Goal: Task Accomplishment & Management: Manage account settings

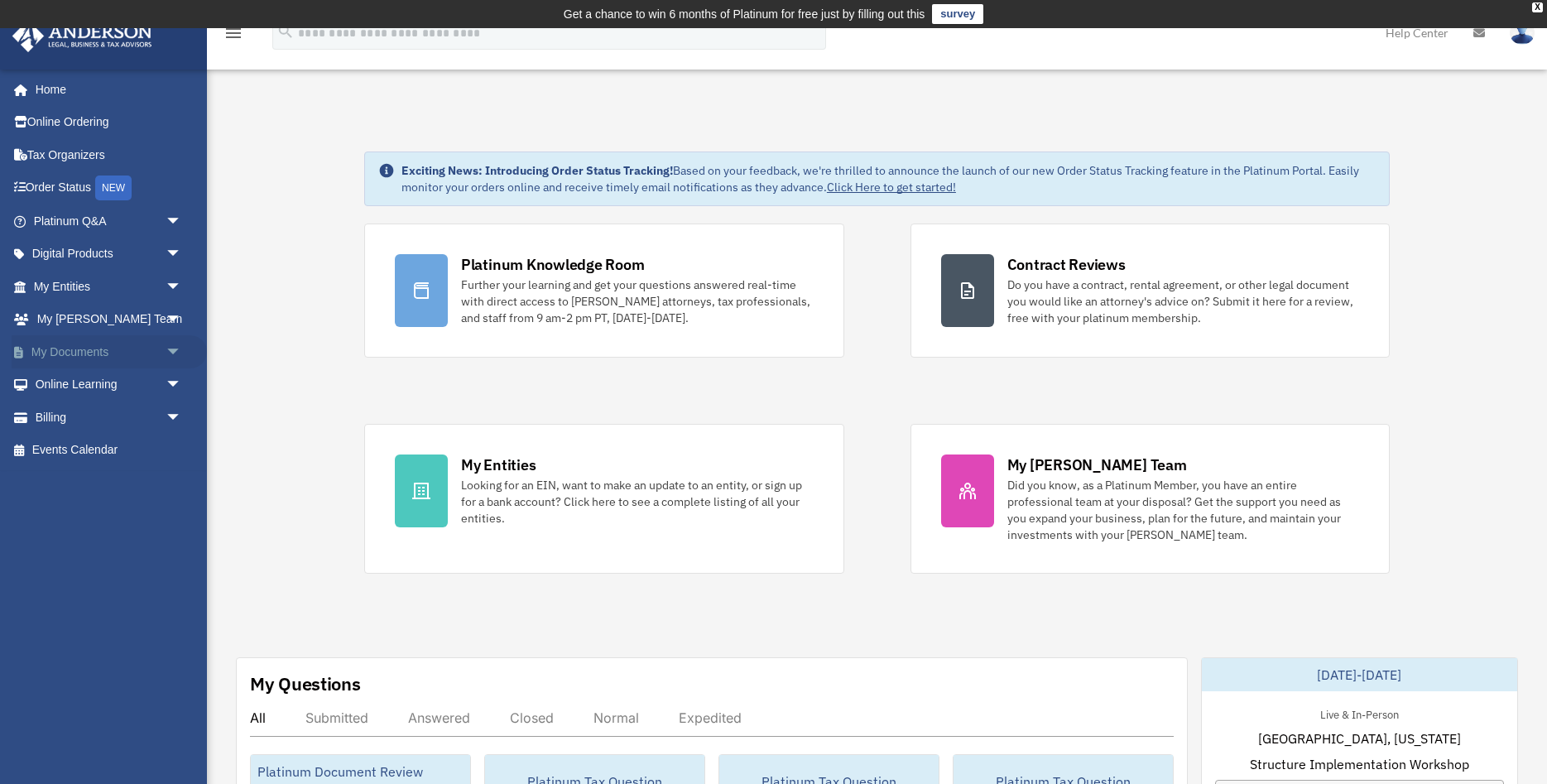
click at [165, 355] on span "arrow_drop_down" at bounding box center [182, 352] width 33 height 34
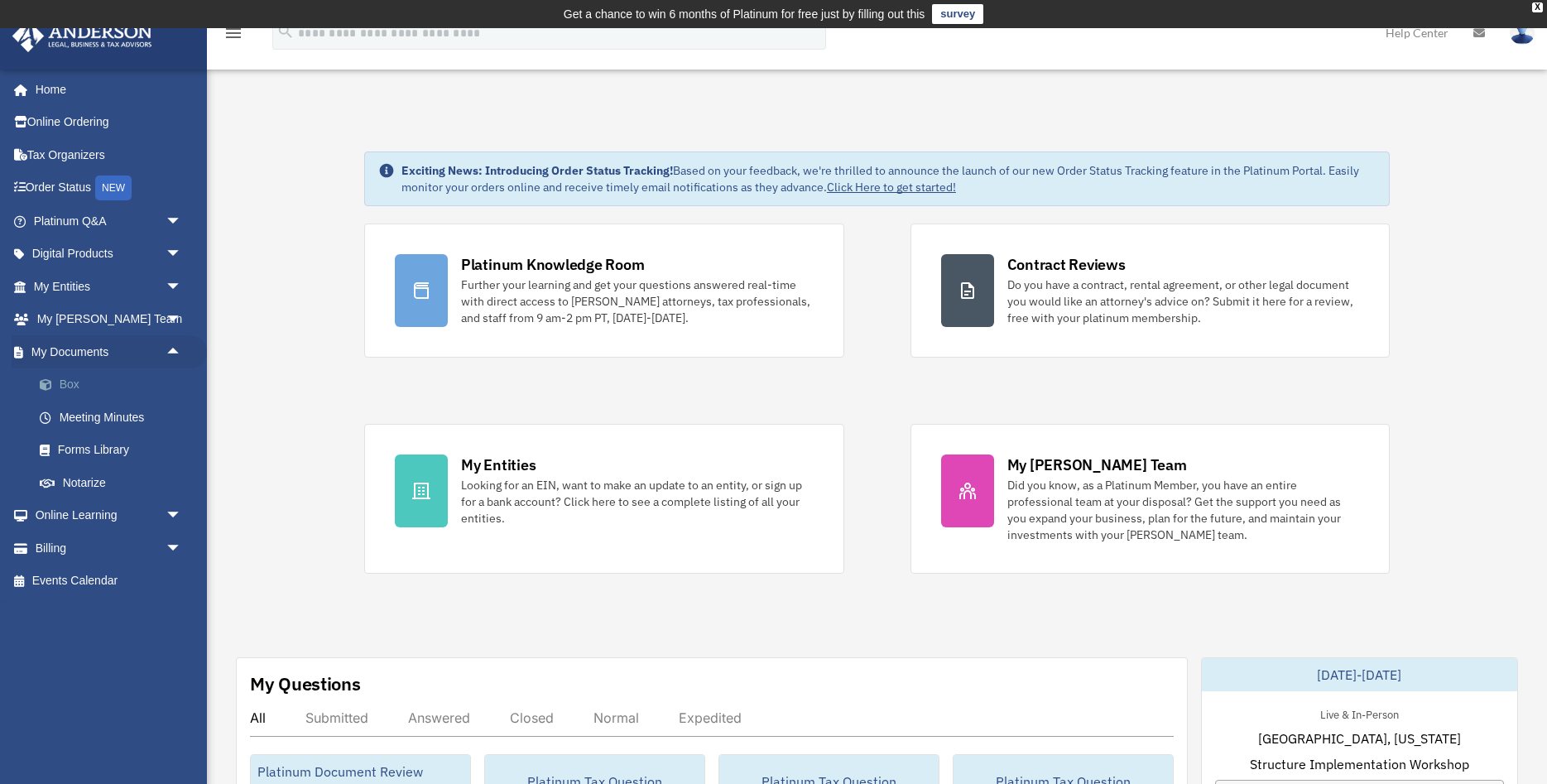
click at [98, 388] on link "Box" at bounding box center [115, 385] width 184 height 33
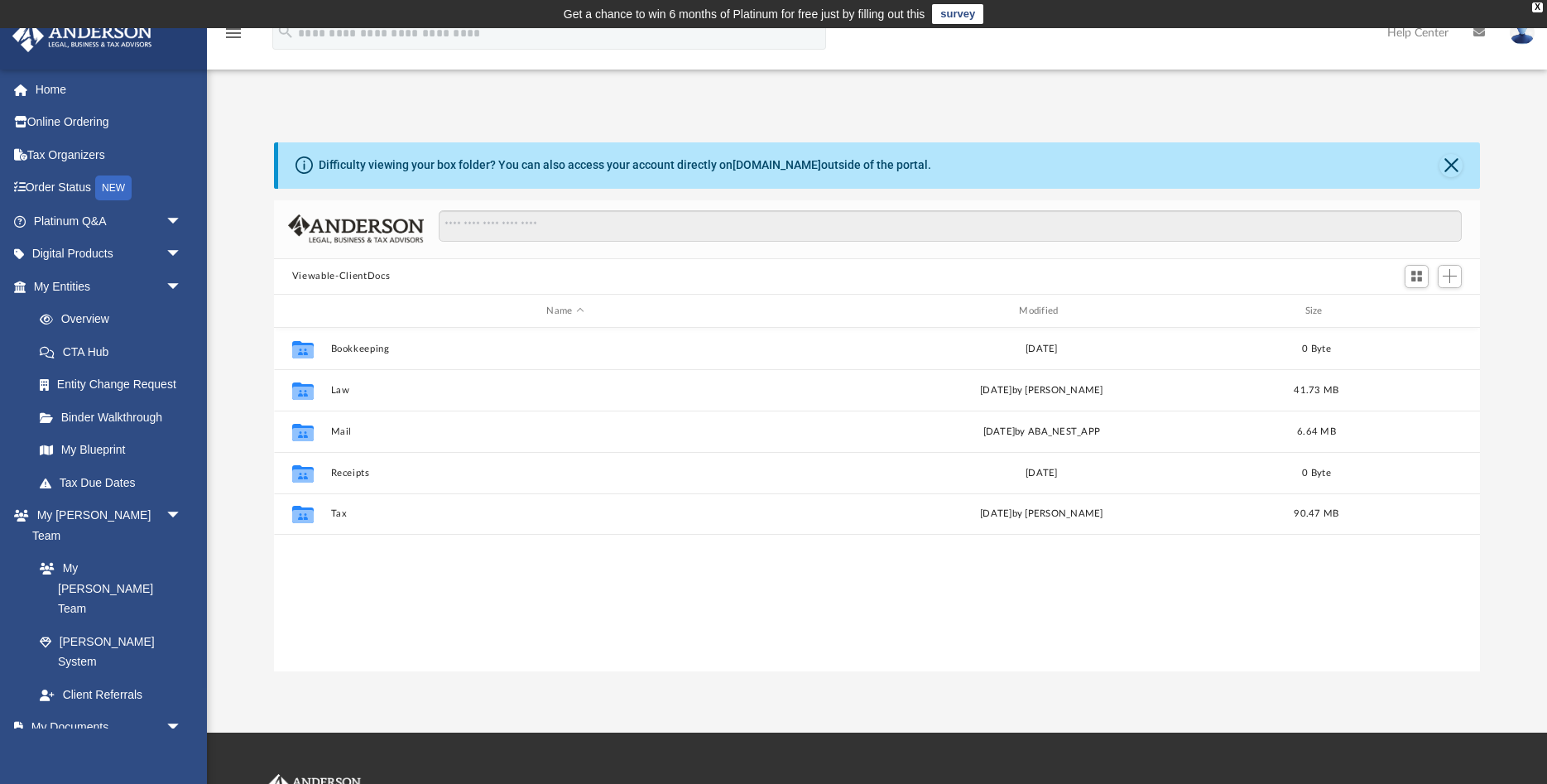
scroll to position [376, 1206]
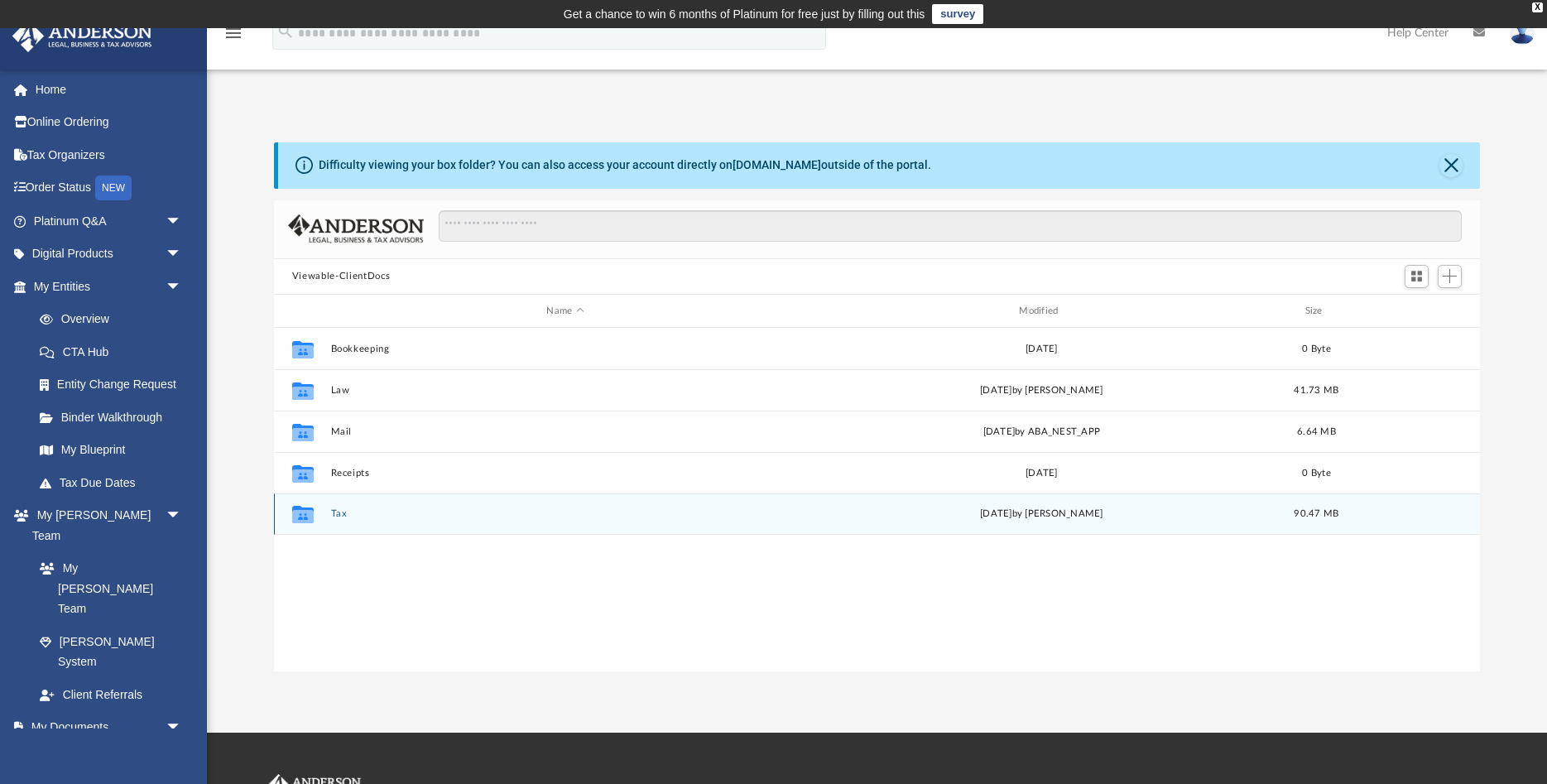
click at [338, 508] on button "Tax" at bounding box center [565, 513] width 469 height 11
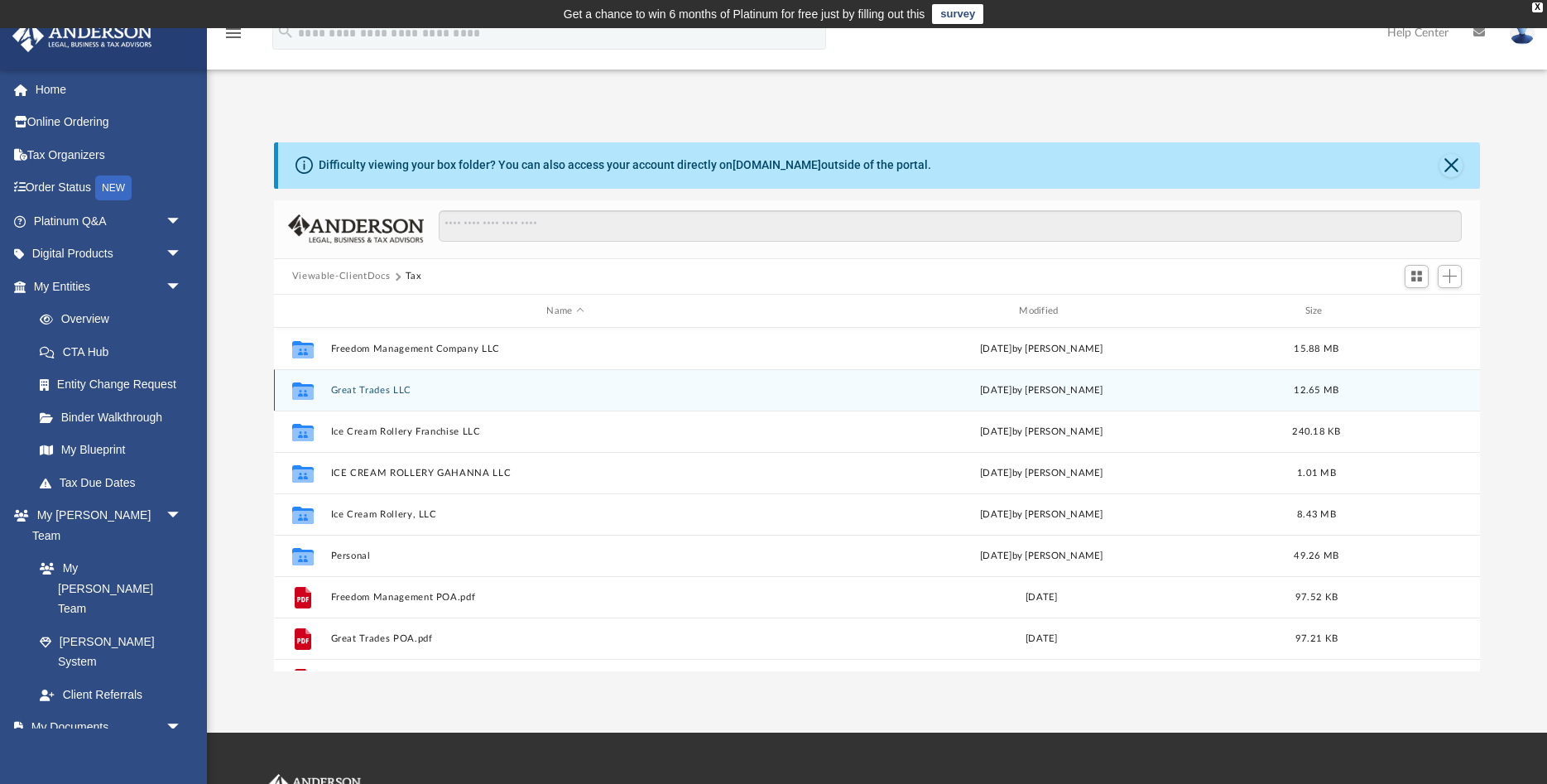
click at [352, 392] on button "Great Trades LLC" at bounding box center [565, 390] width 469 height 11
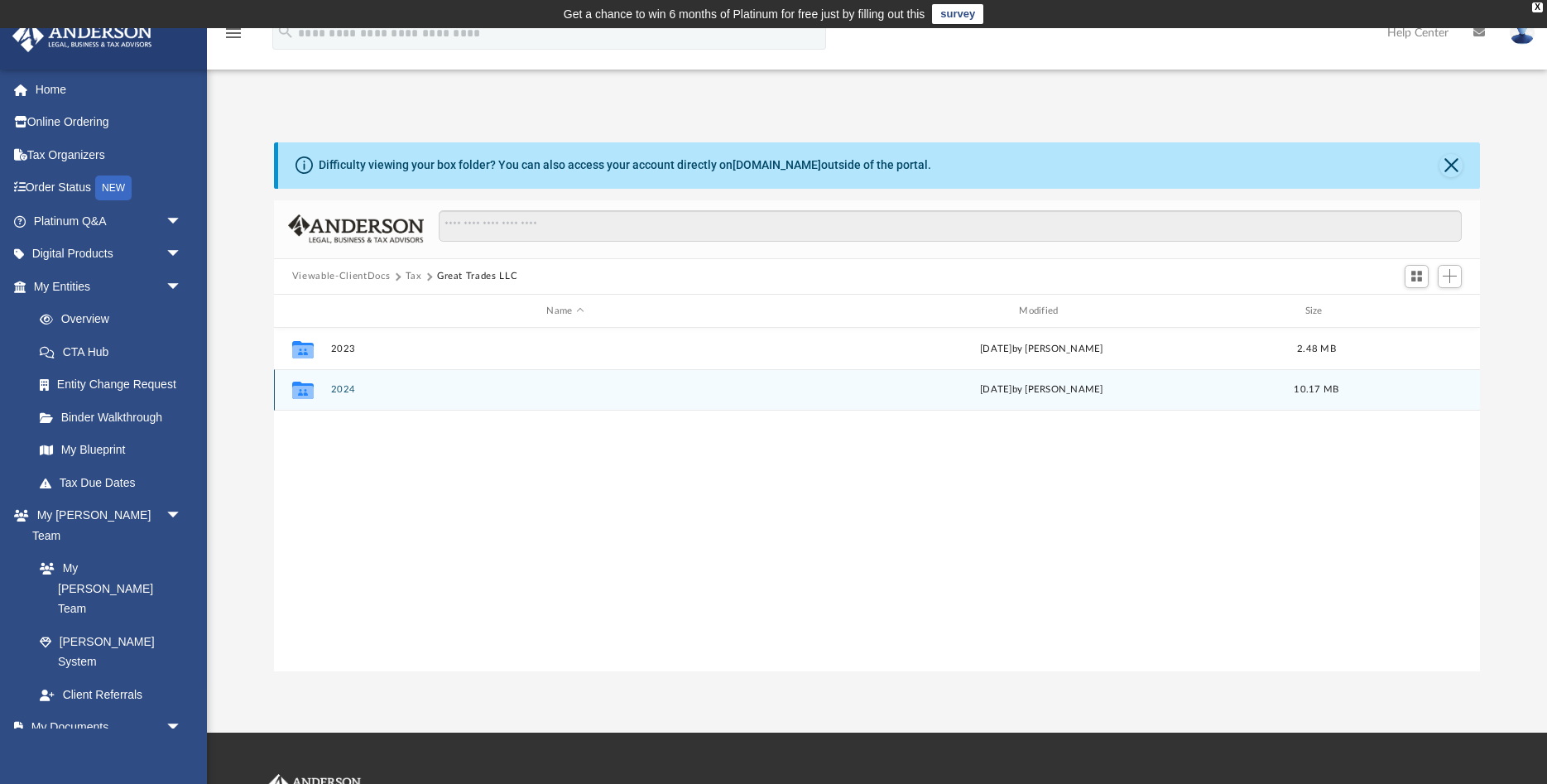
click at [336, 392] on button "2024" at bounding box center [565, 390] width 469 height 11
click at [378, 390] on button "Supporting Docs" at bounding box center [565, 390] width 469 height 11
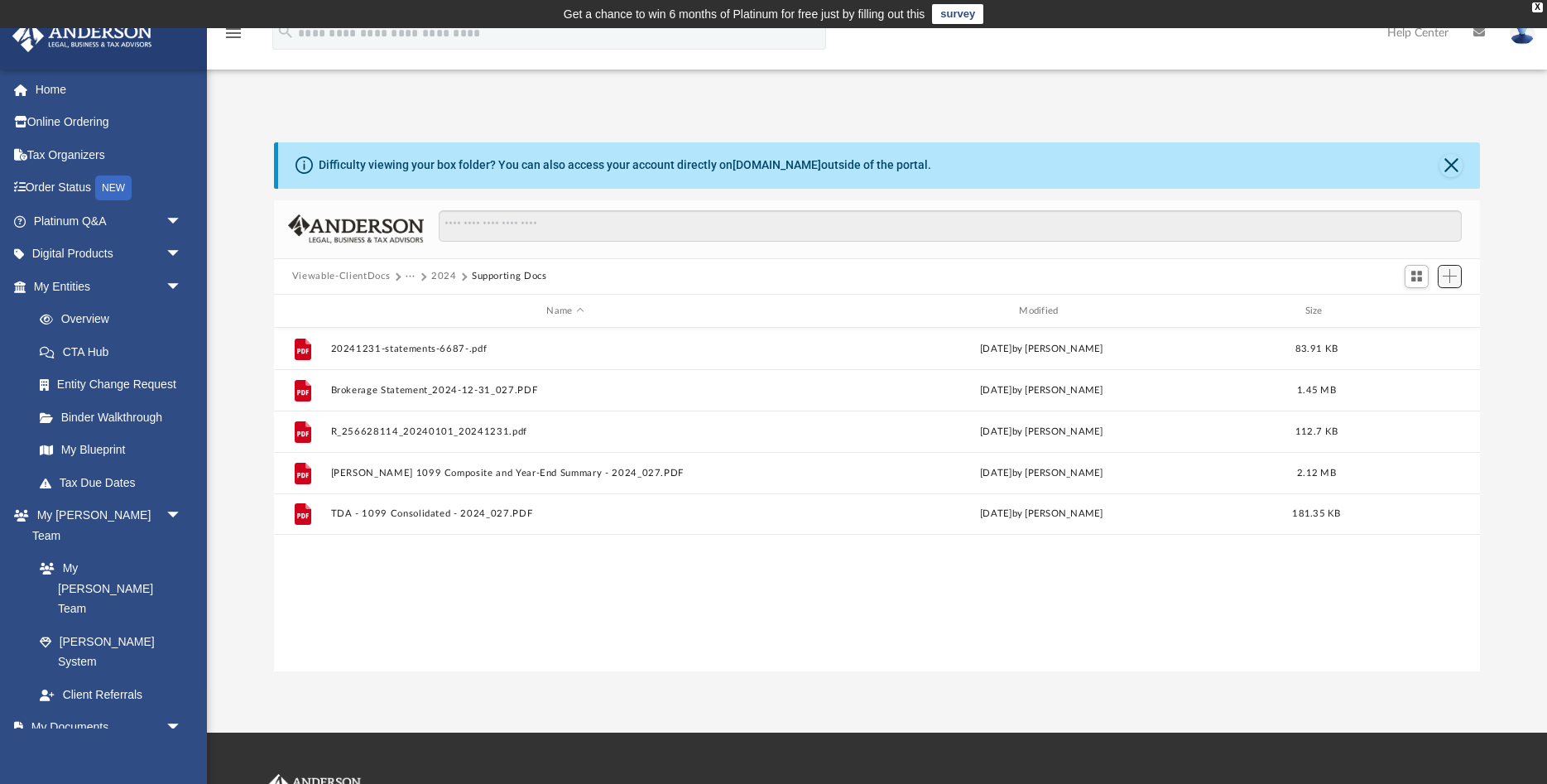
click at [1455, 279] on span "Add" at bounding box center [1449, 276] width 15 height 15
click at [1416, 307] on li "Upload" at bounding box center [1425, 310] width 53 height 17
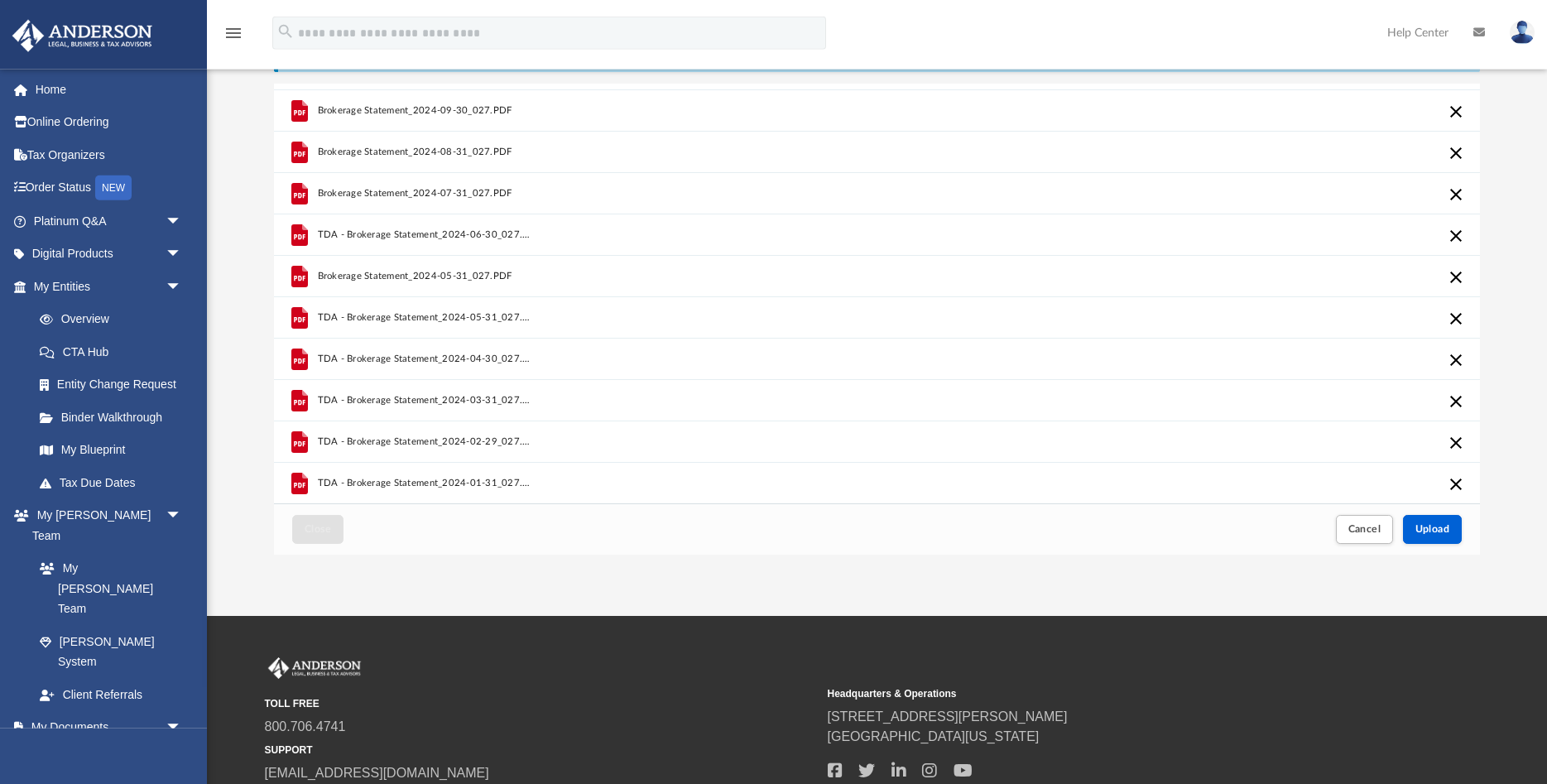
scroll to position [169, 0]
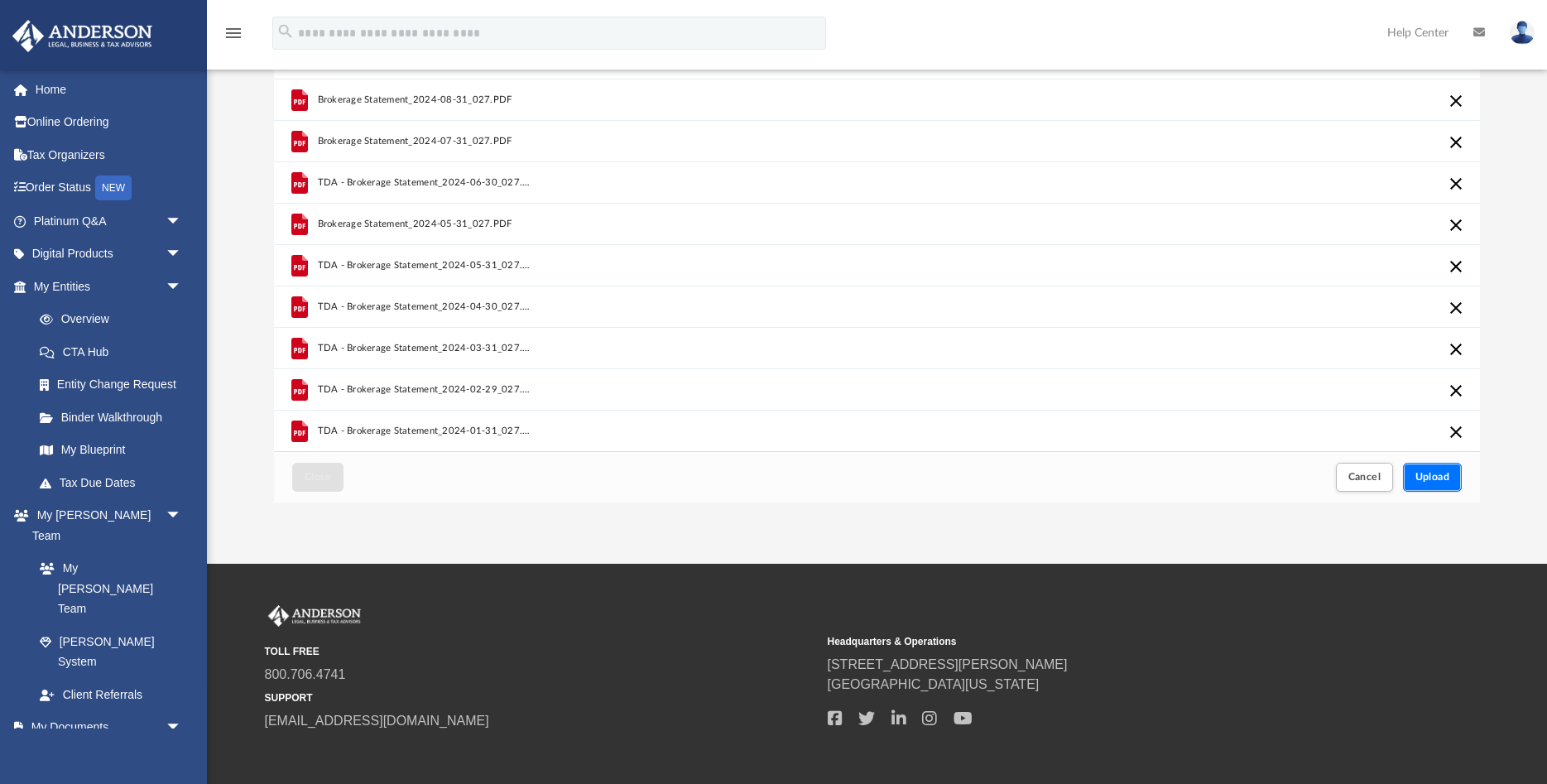
click at [1432, 478] on span "Upload" at bounding box center [1433, 477] width 35 height 10
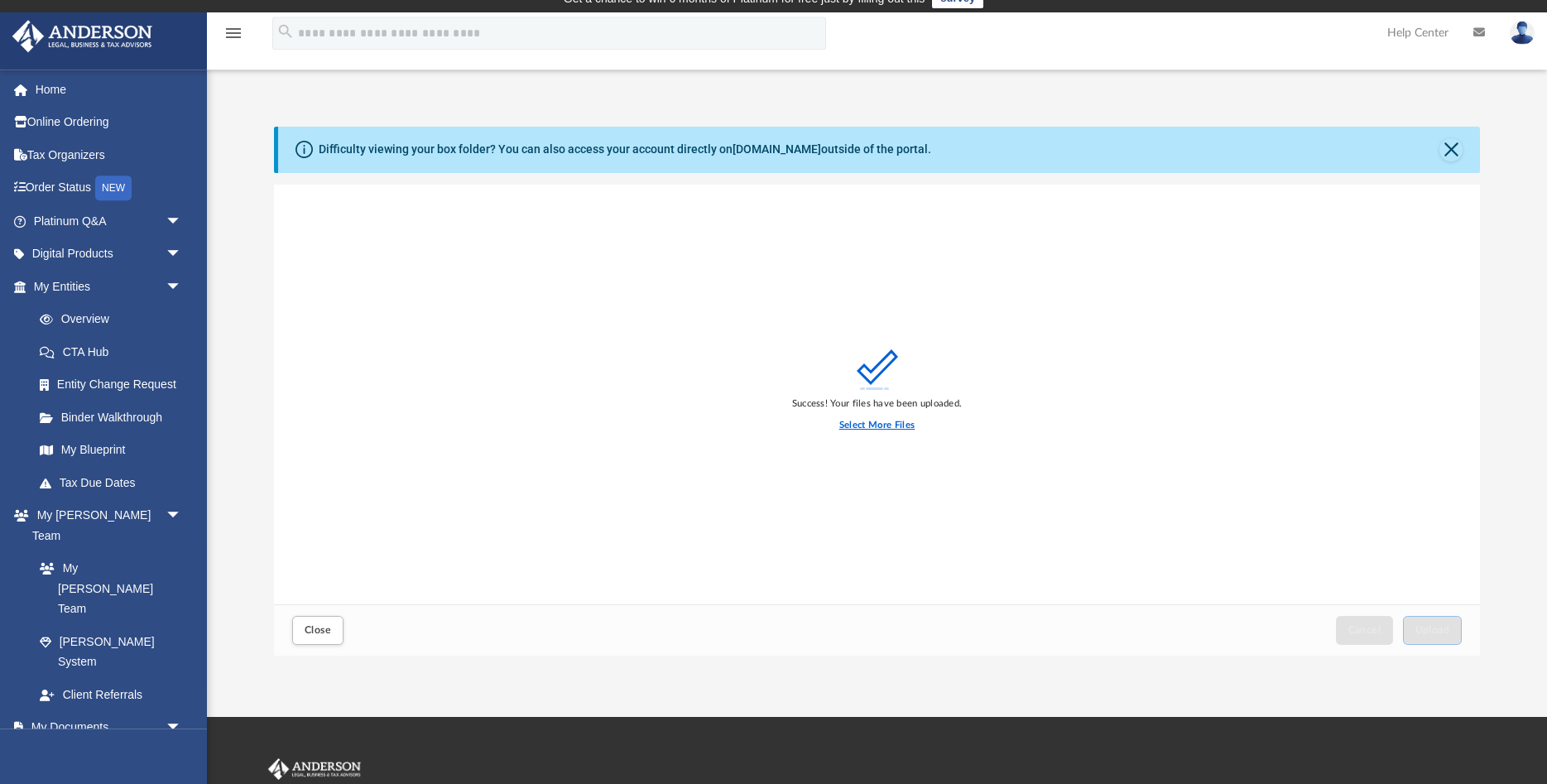
scroll to position [0, 0]
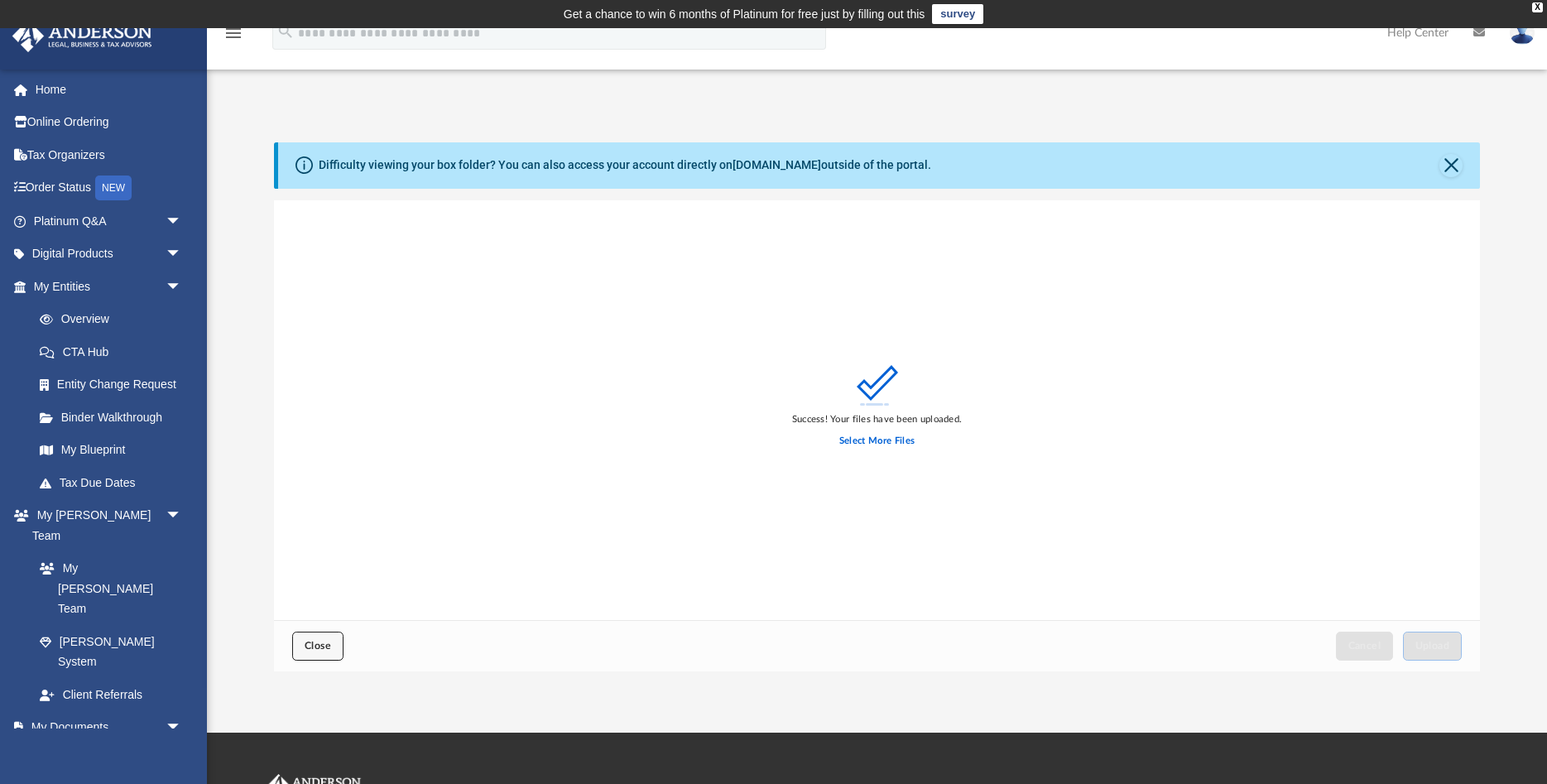
click at [316, 651] on span "Close" at bounding box center [317, 646] width 26 height 10
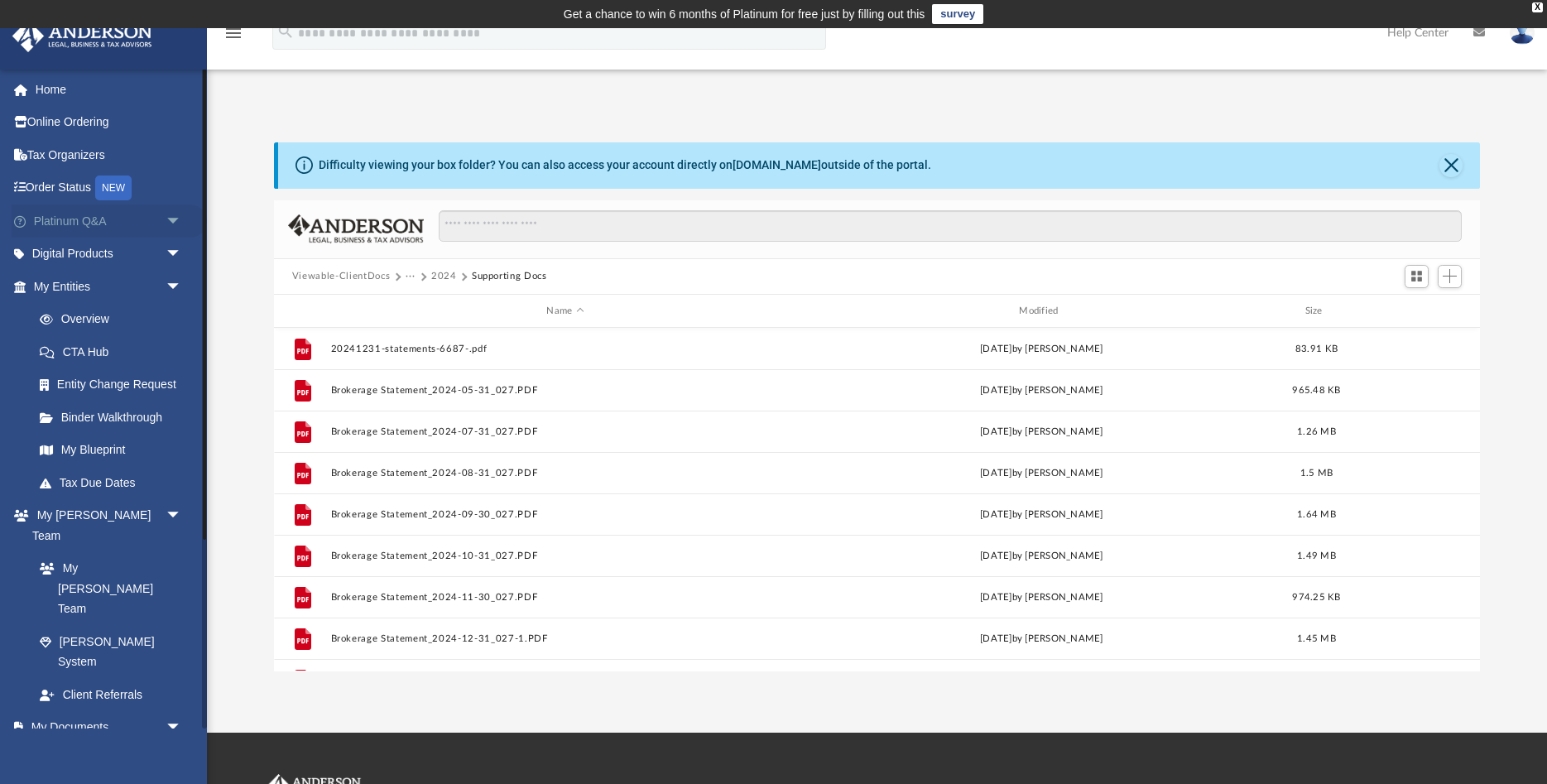
click at [104, 221] on link "Platinum Q&A arrow_drop_down" at bounding box center [109, 220] width 195 height 33
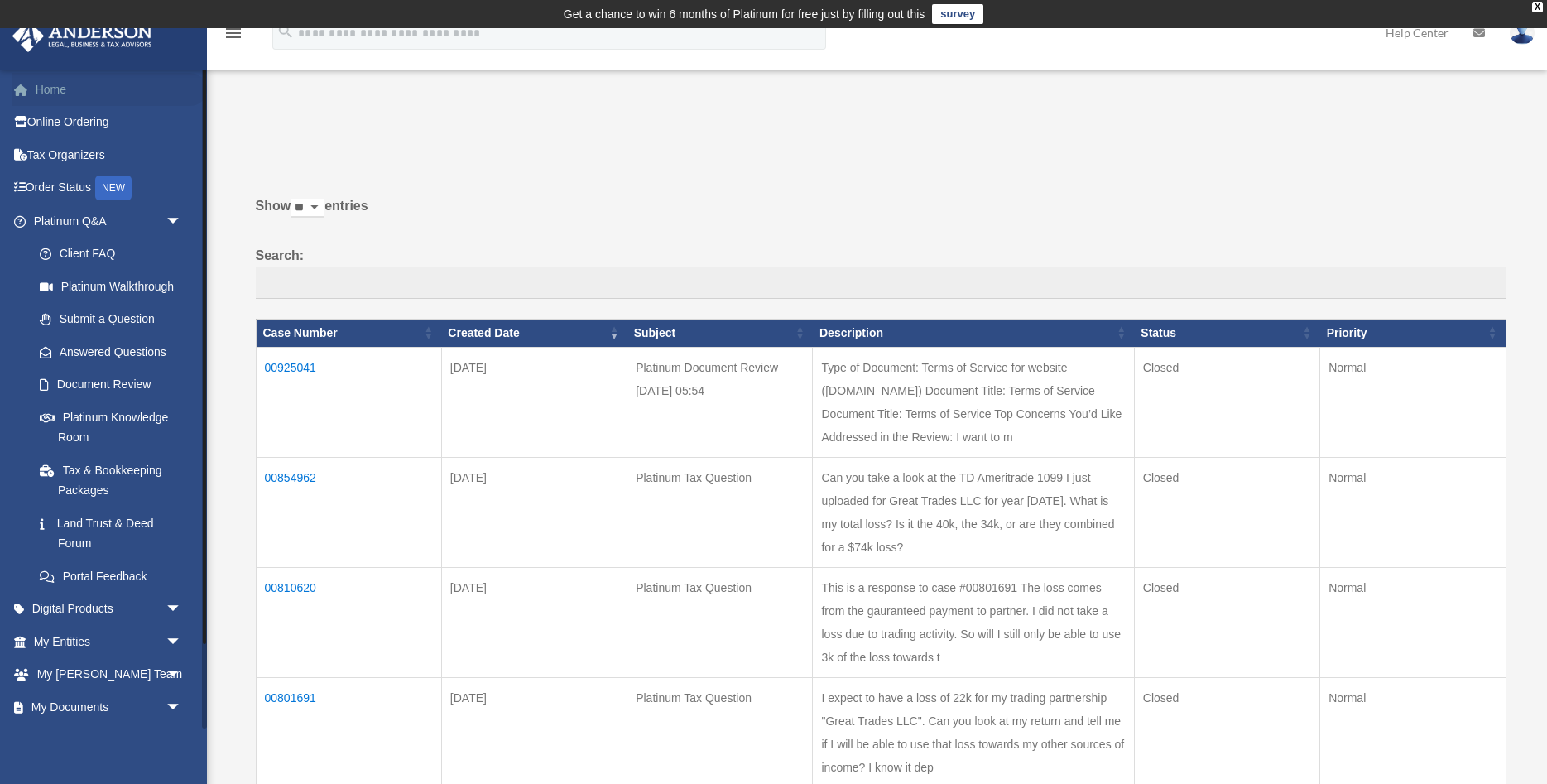
click at [74, 82] on link "Home" at bounding box center [109, 89] width 195 height 33
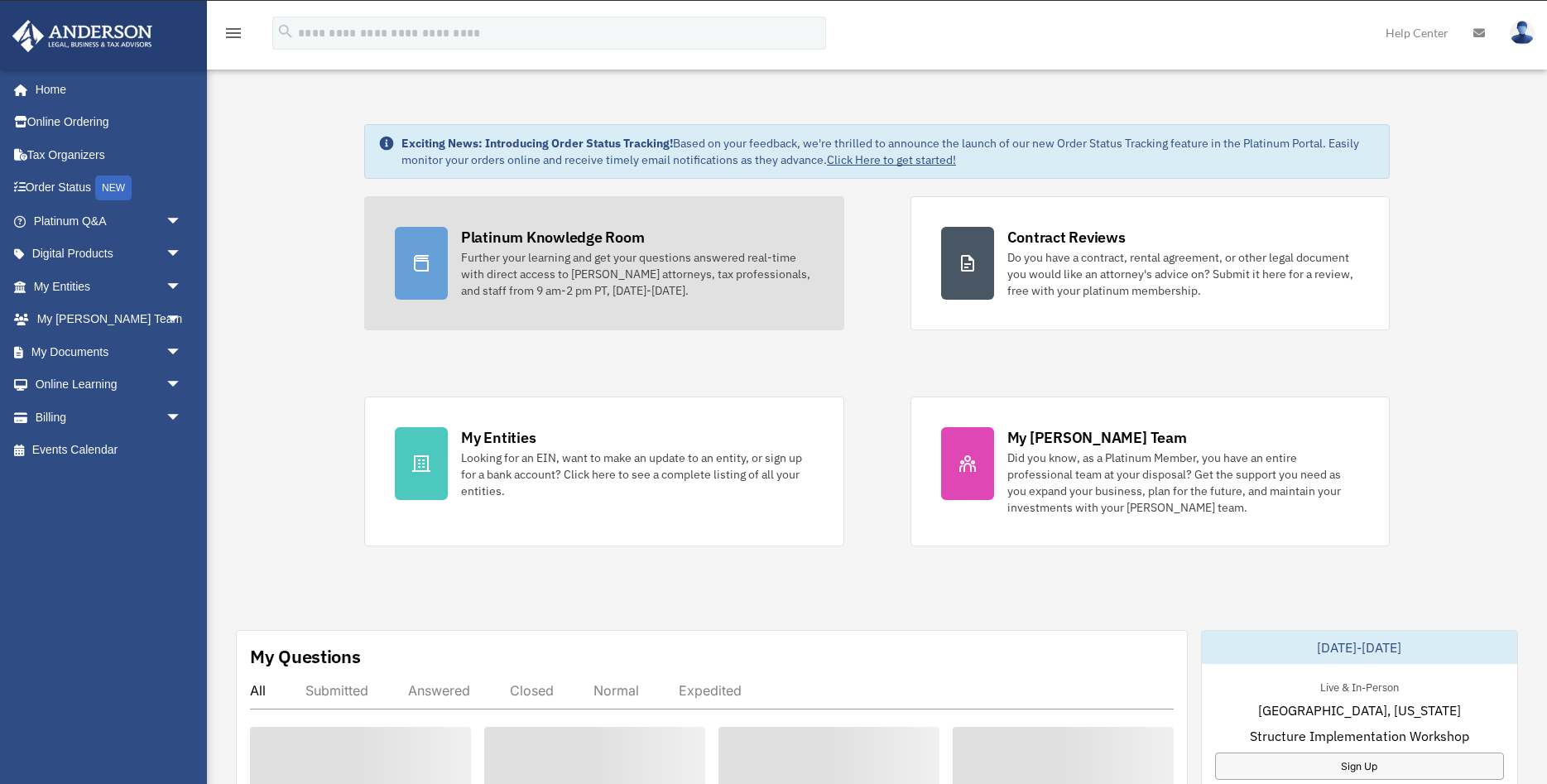
click at [532, 247] on div "Platinum Knowledge Room" at bounding box center [553, 237] width 184 height 20
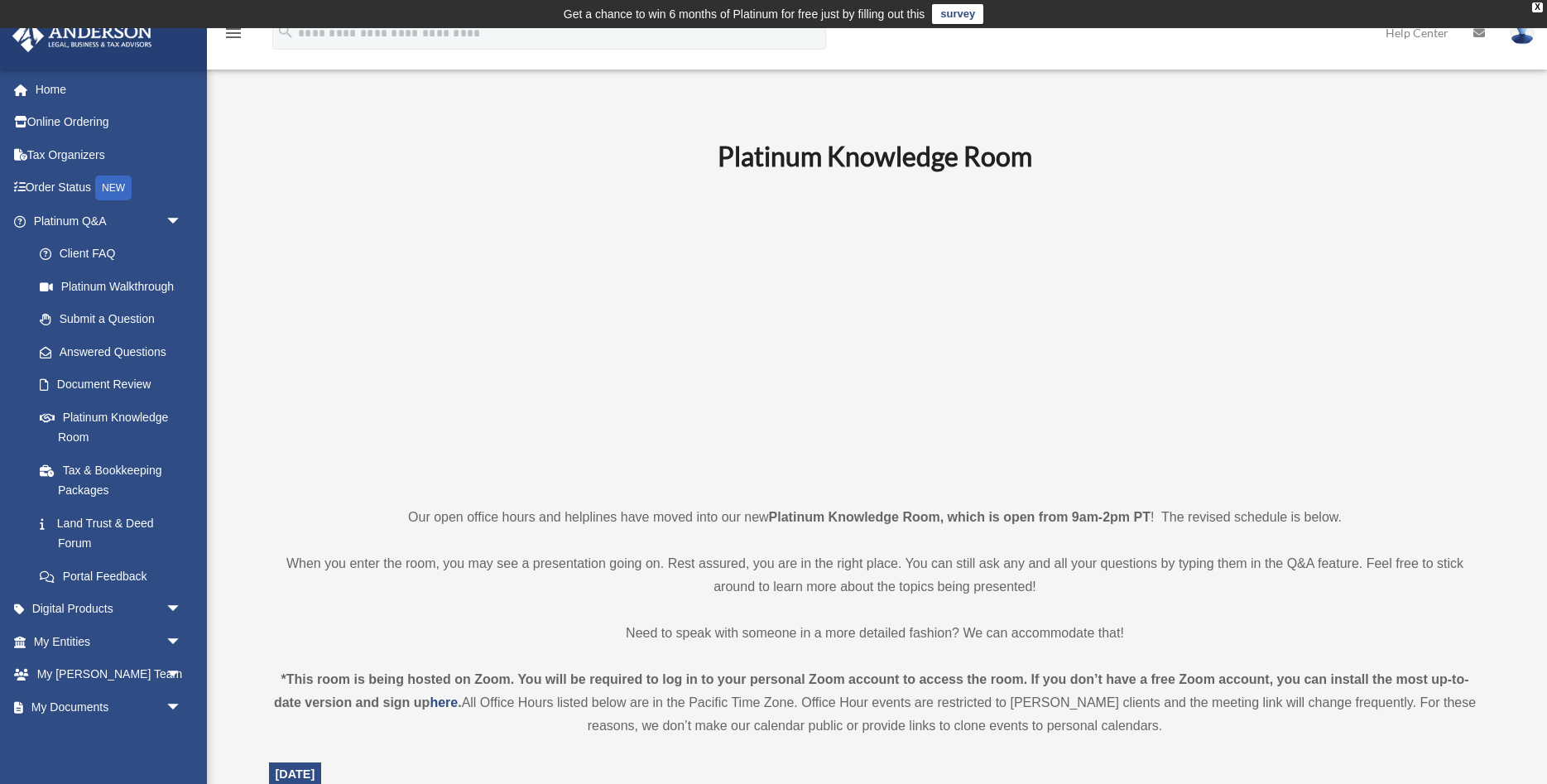
scroll to position [422, 0]
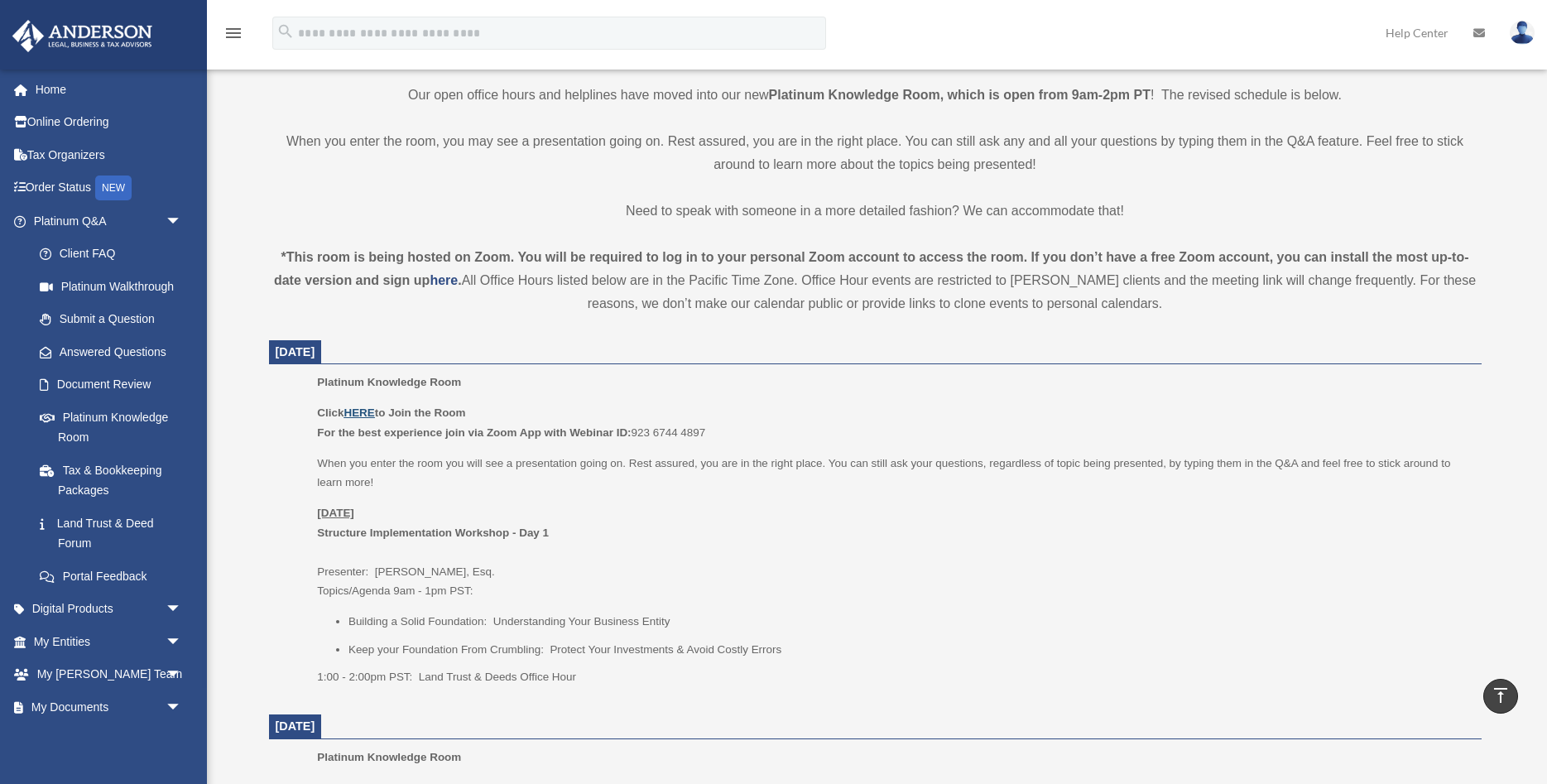
click at [362, 411] on u "HERE" at bounding box center [359, 412] width 31 height 13
click at [357, 411] on u "HERE" at bounding box center [359, 412] width 31 height 13
